Goal: Task Accomplishment & Management: Manage account settings

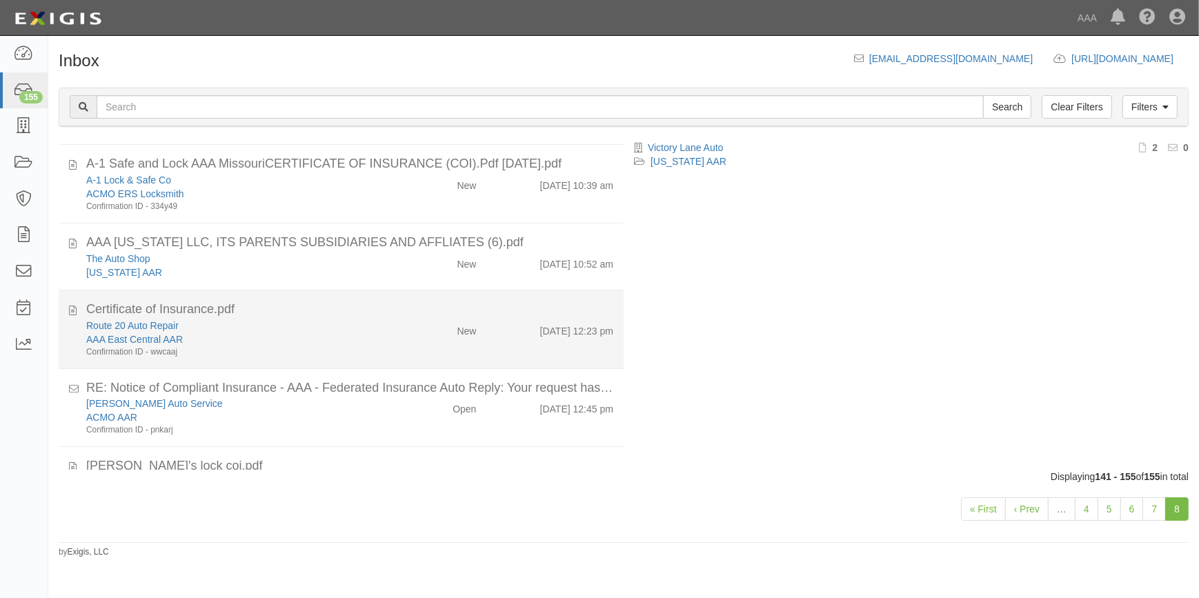
scroll to position [699, 0]
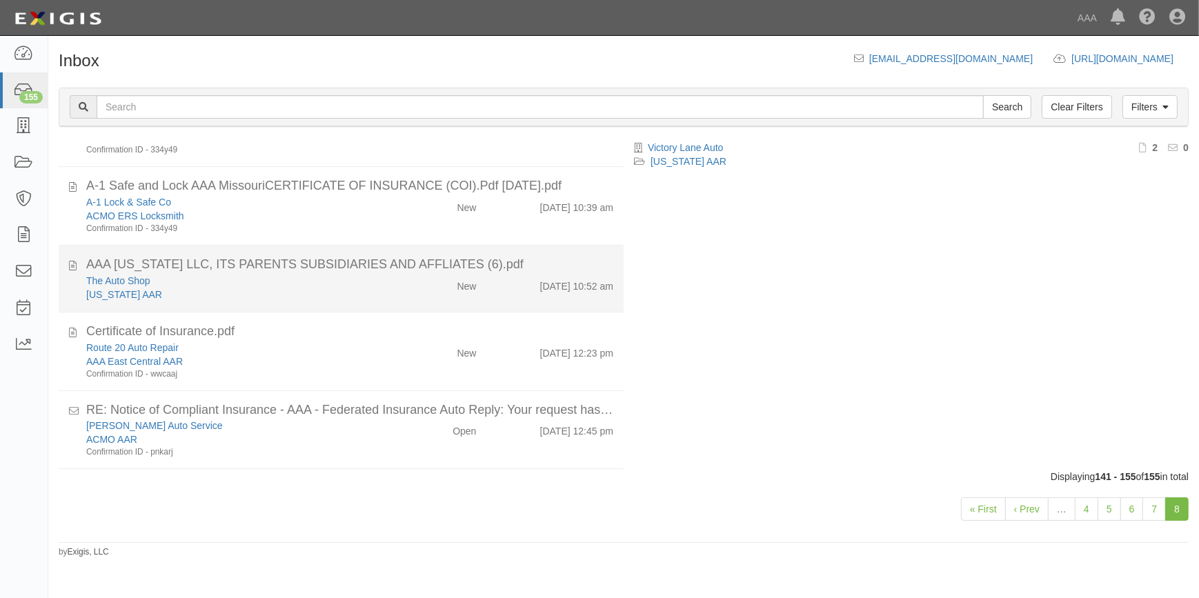
click at [239, 279] on div "The Auto Shop" at bounding box center [235, 281] width 299 height 14
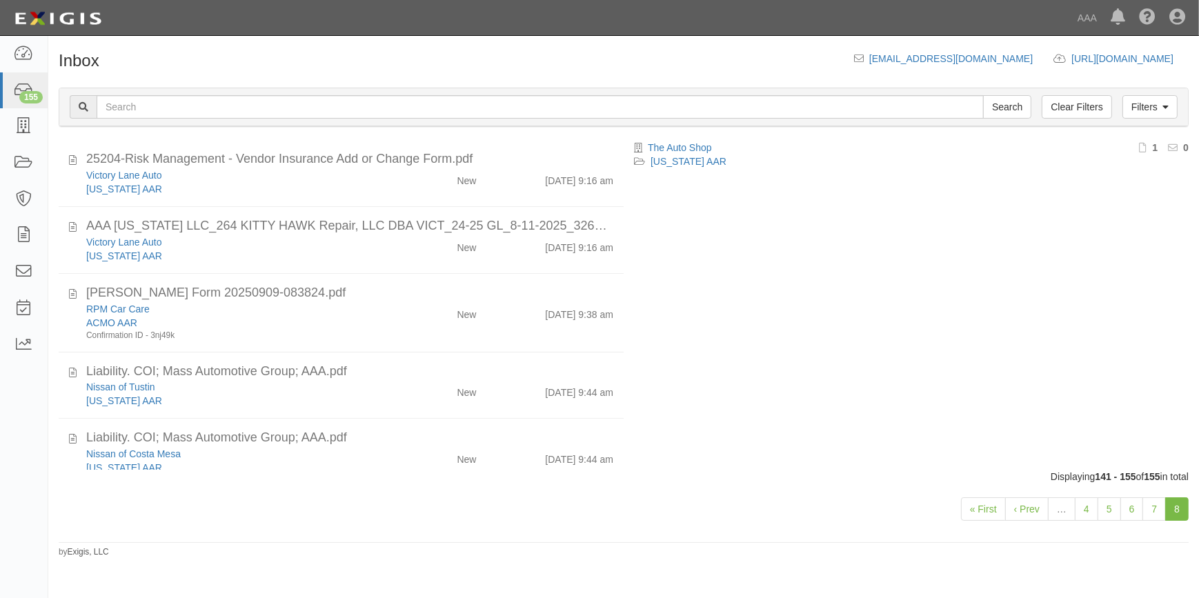
scroll to position [0, 0]
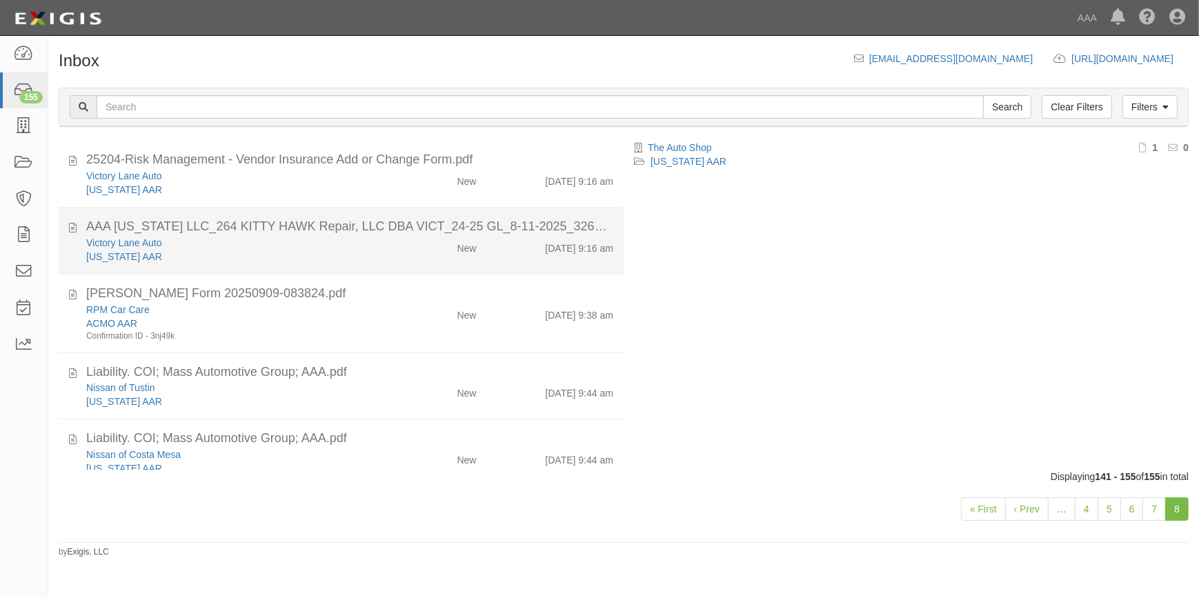
click at [263, 247] on div "Victory Lane Auto" at bounding box center [235, 243] width 299 height 14
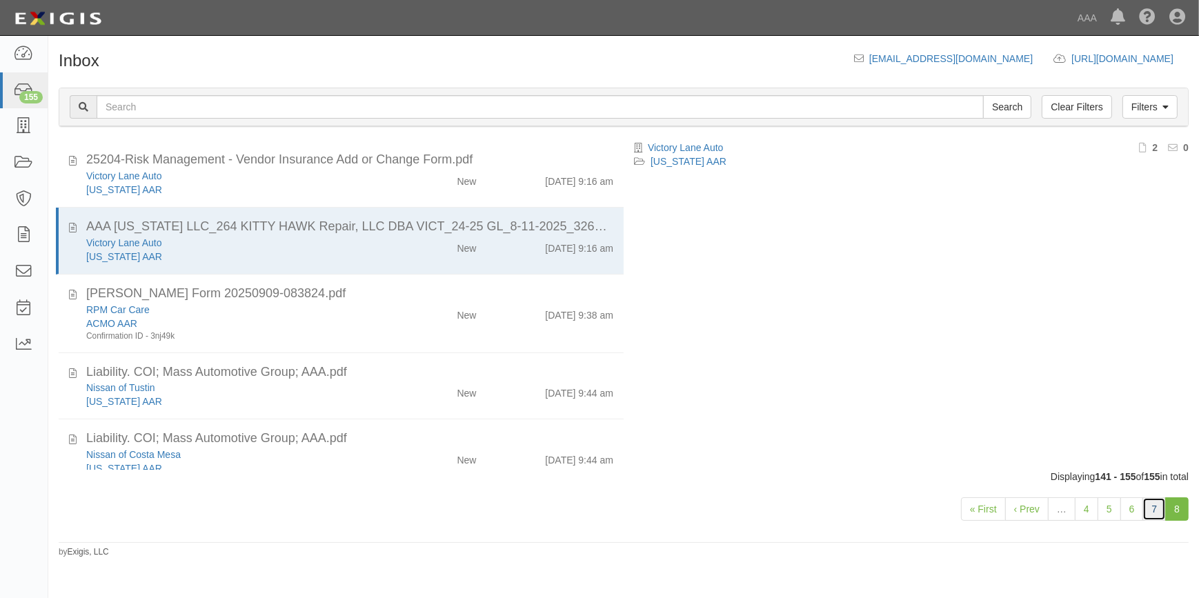
click at [1151, 508] on link "7" at bounding box center [1153, 508] width 23 height 23
